Goal: Task Accomplishment & Management: Manage account settings

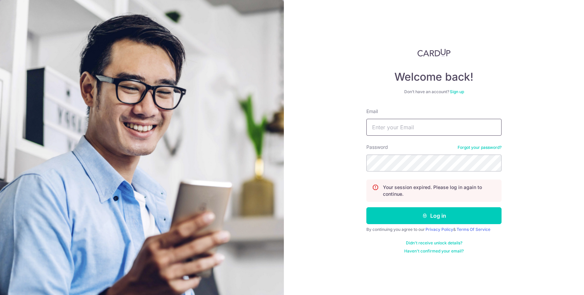
type input "[EMAIL_ADDRESS][DOMAIN_NAME]"
click at [415, 226] on form "Email weiqin5015@gmail.com Password Forgot your password? Your session expired.…" at bounding box center [433, 181] width 135 height 146
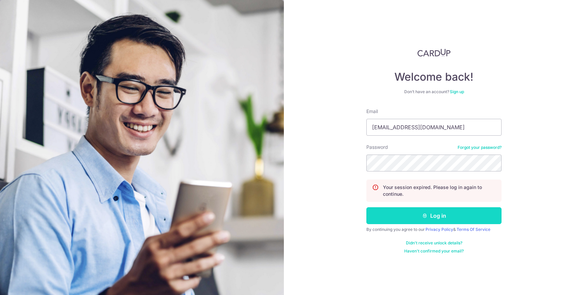
click at [420, 217] on button "Log in" at bounding box center [433, 215] width 135 height 17
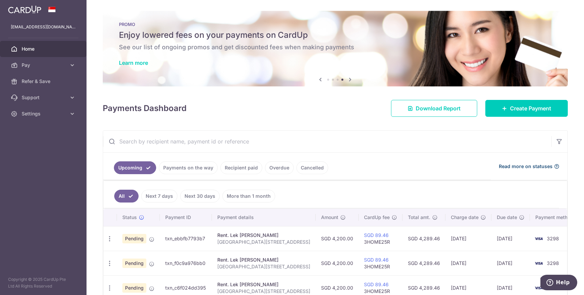
click at [539, 168] on span "Read more on statuses" at bounding box center [526, 166] width 54 height 7
